Goal: Find specific page/section: Find specific page/section

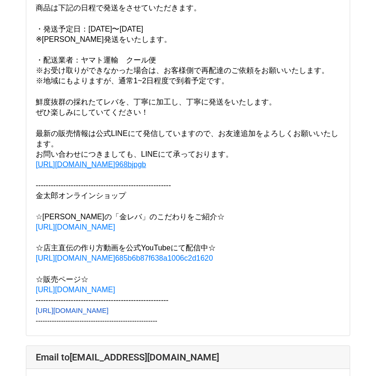
scroll to position [17911, 0]
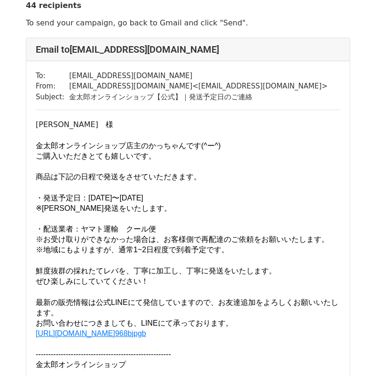
scroll to position [68, 0]
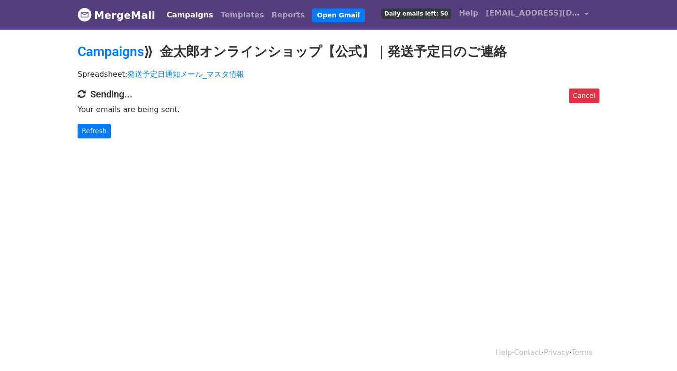
click at [358, 183] on html "MergeMail Campaigns Templates Reports Open Gmail Daily emails left: 50 Help [EM…" at bounding box center [338, 185] width 677 height 371
